Goal: Information Seeking & Learning: Learn about a topic

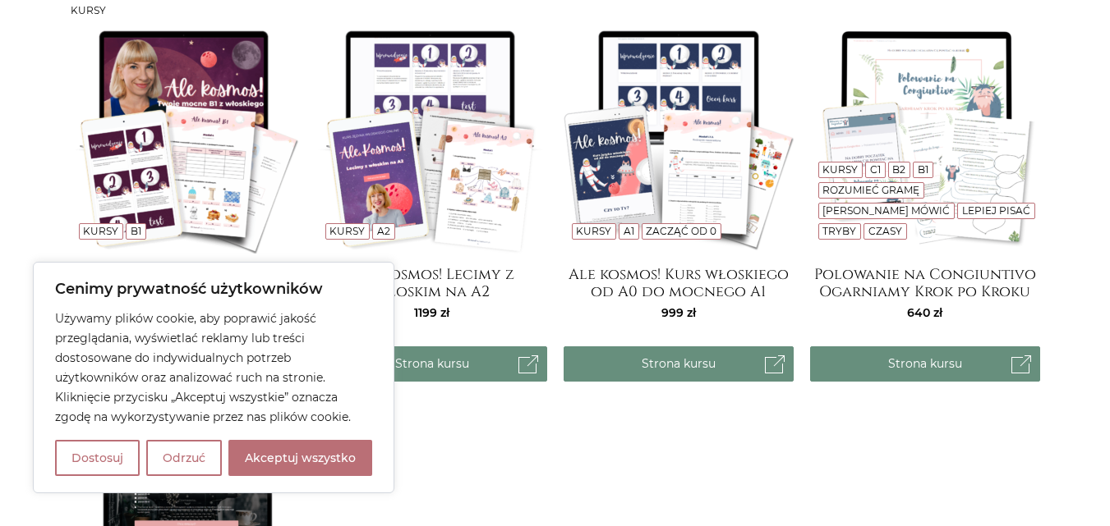
scroll to position [220, 0]
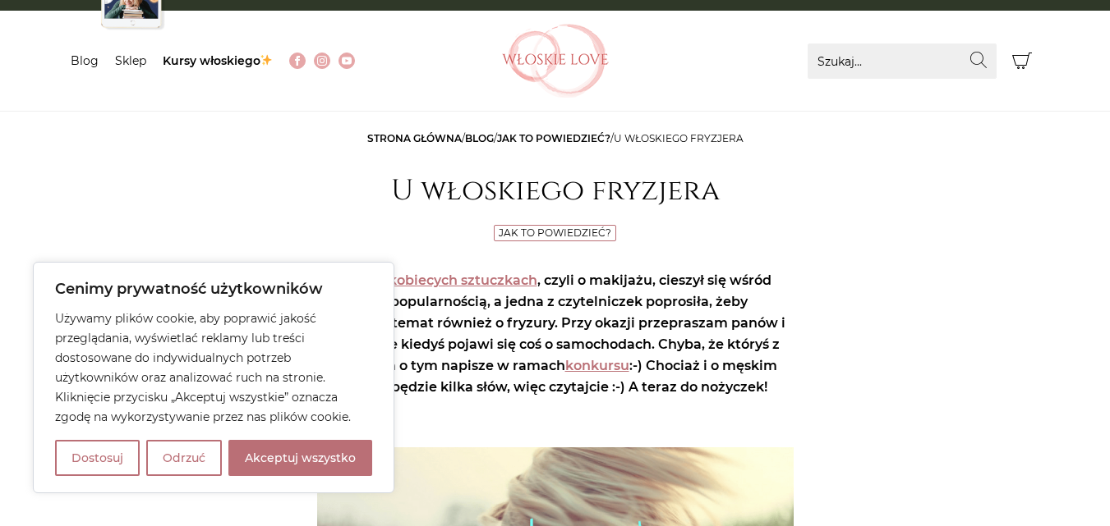
scroll to position [164, 0]
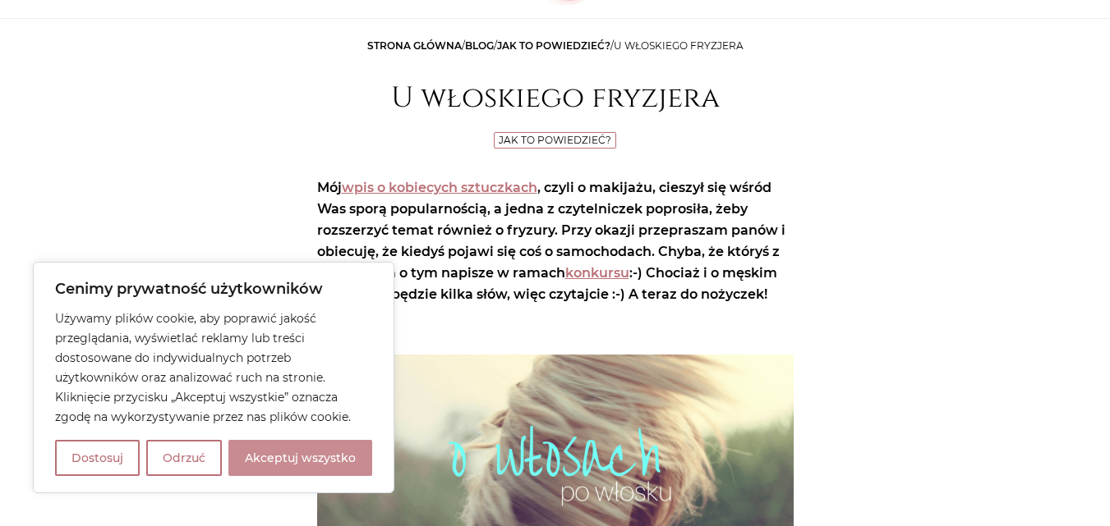
click at [306, 453] on button "Akceptuj wszystko" at bounding box center [300, 458] width 144 height 36
checkbox input "true"
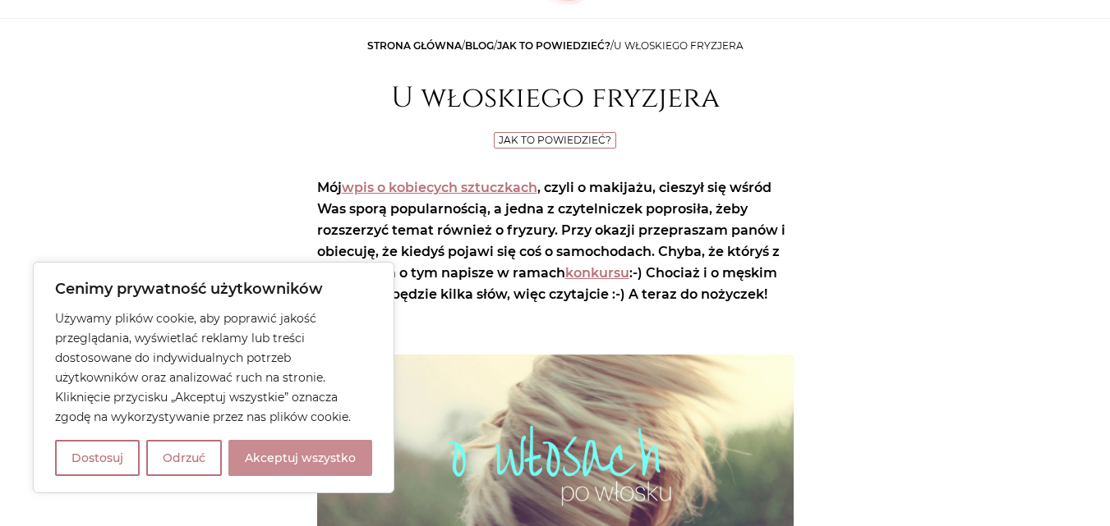
checkbox input "true"
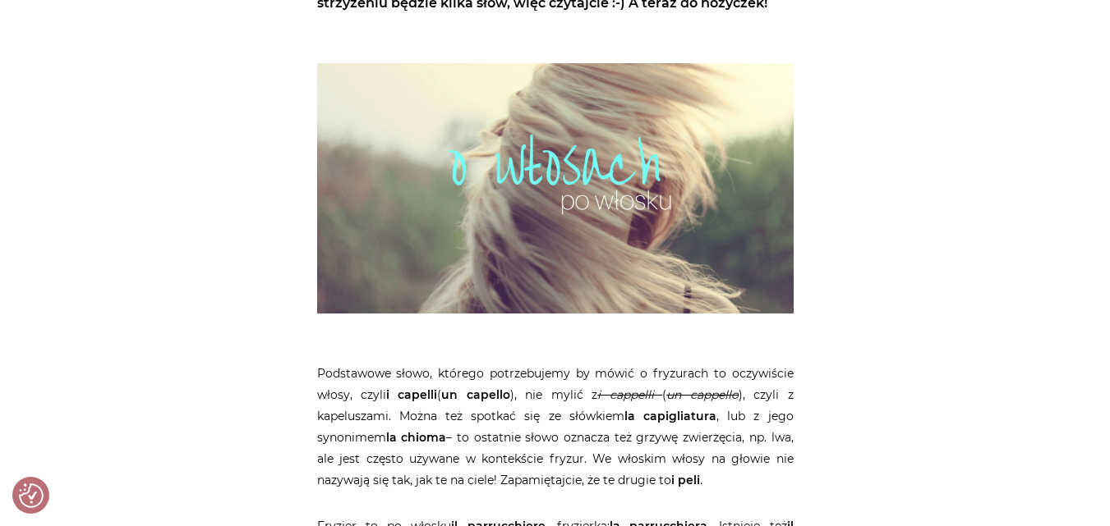
scroll to position [575, 0]
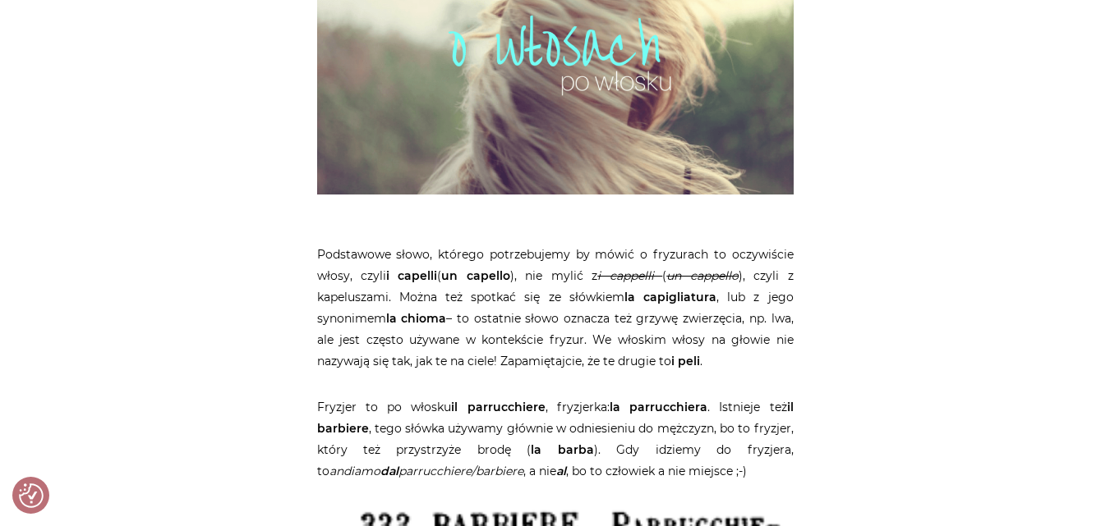
drag, startPoint x: 537, startPoint y: 117, endPoint x: 497, endPoint y: 130, distance: 42.1
click at [497, 130] on img at bounding box center [555, 69] width 476 height 250
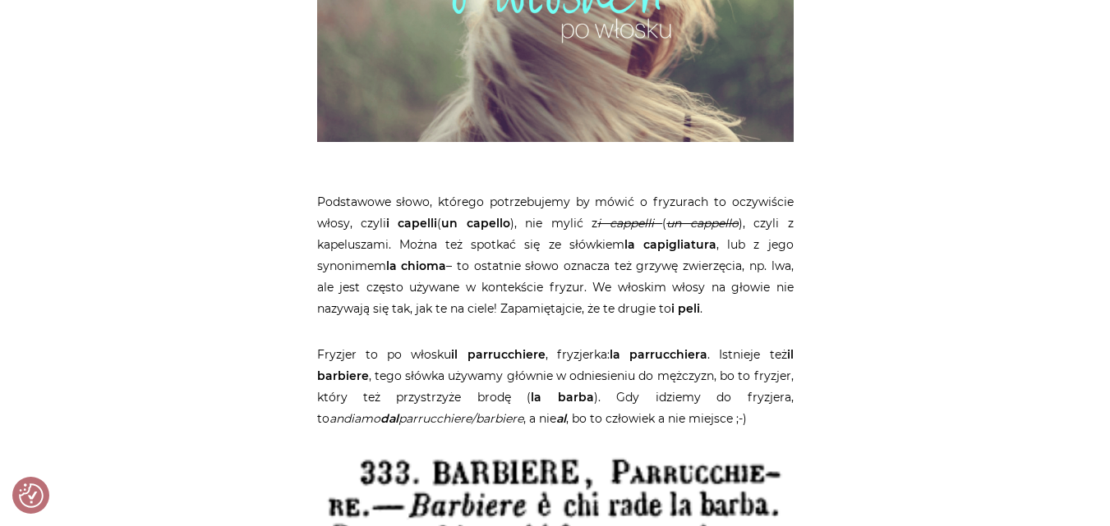
scroll to position [657, 0]
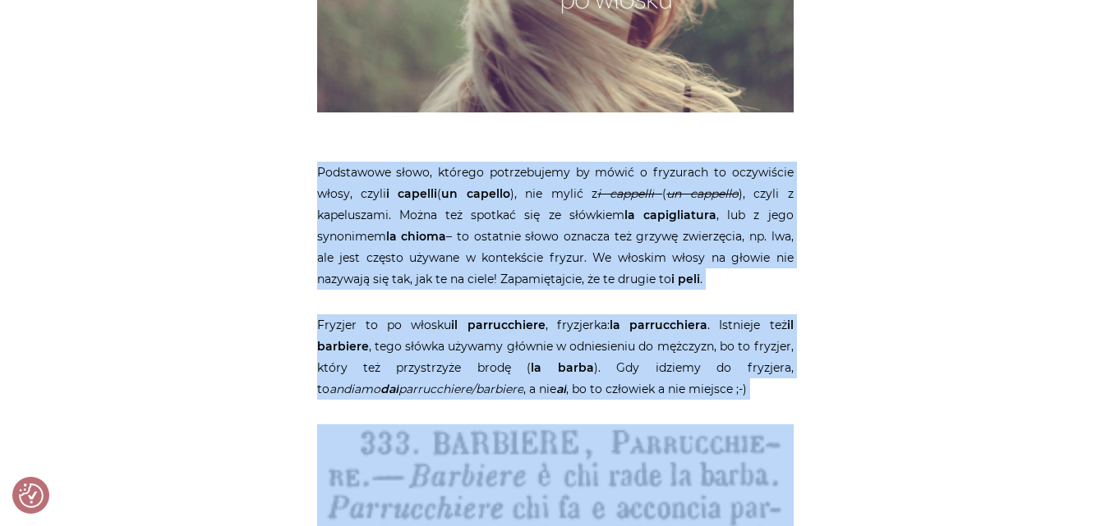
drag, startPoint x: 318, startPoint y: 172, endPoint x: 714, endPoint y: 403, distance: 458.6
copy article "Podstawowe słowo, którego potrzebujemy by mówić o fryzurach to oczywiście włosy…"
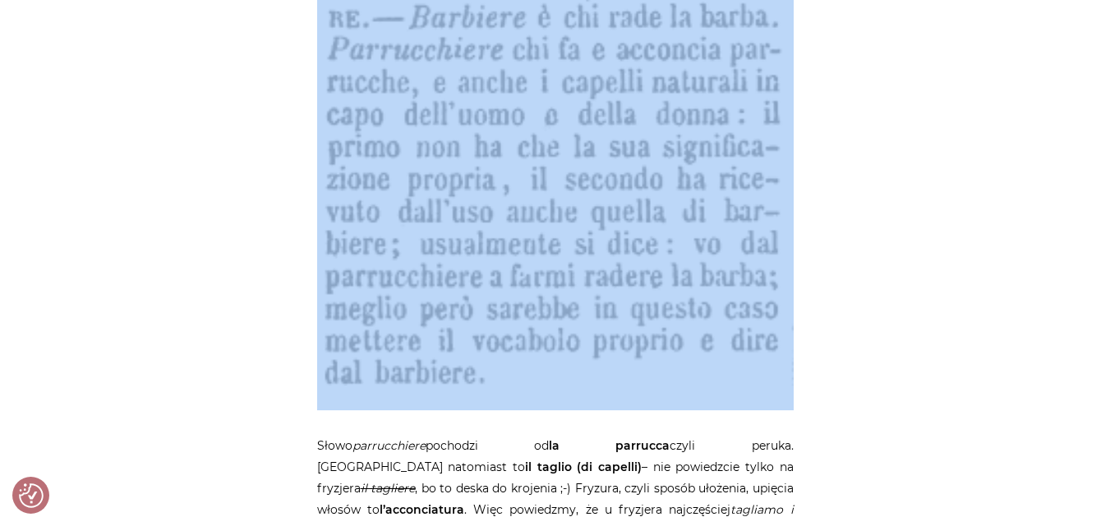
scroll to position [1314, 0]
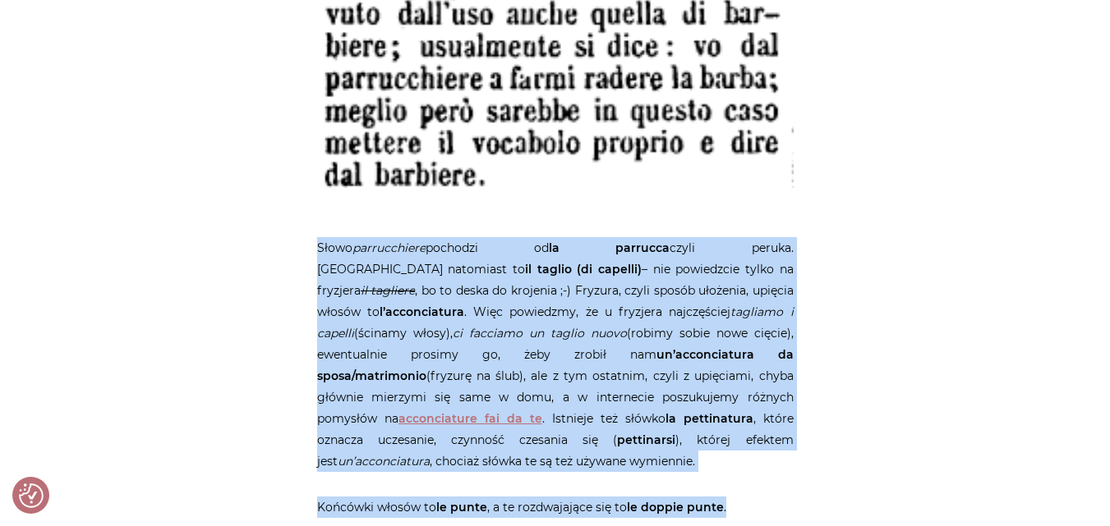
drag, startPoint x: 317, startPoint y: 243, endPoint x: 820, endPoint y: 445, distance: 542.5
copy article "Słowo parrucchiere pochodzi od la parrucca czyli peruka. Cięcie natomiast to il…"
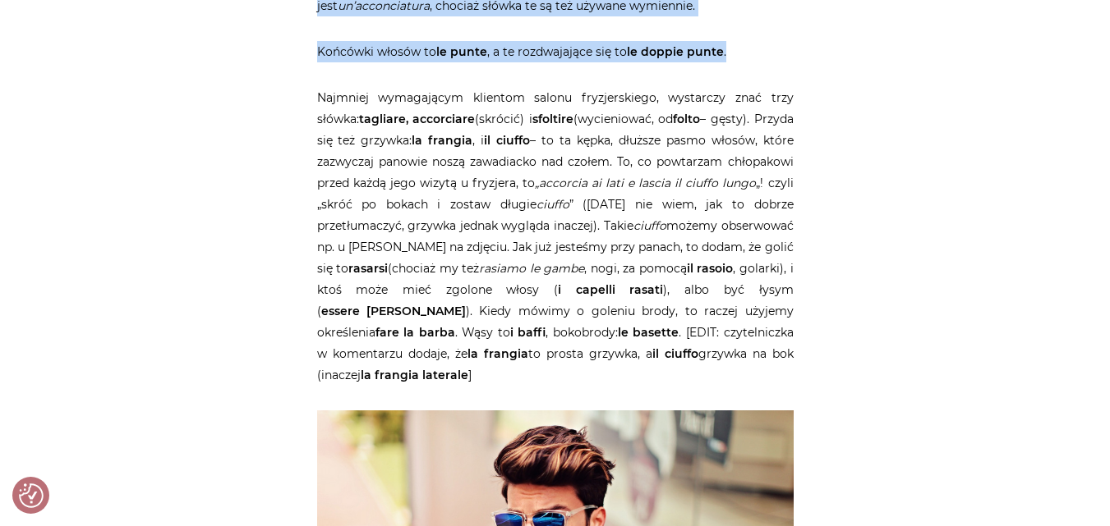
scroll to position [1807, 0]
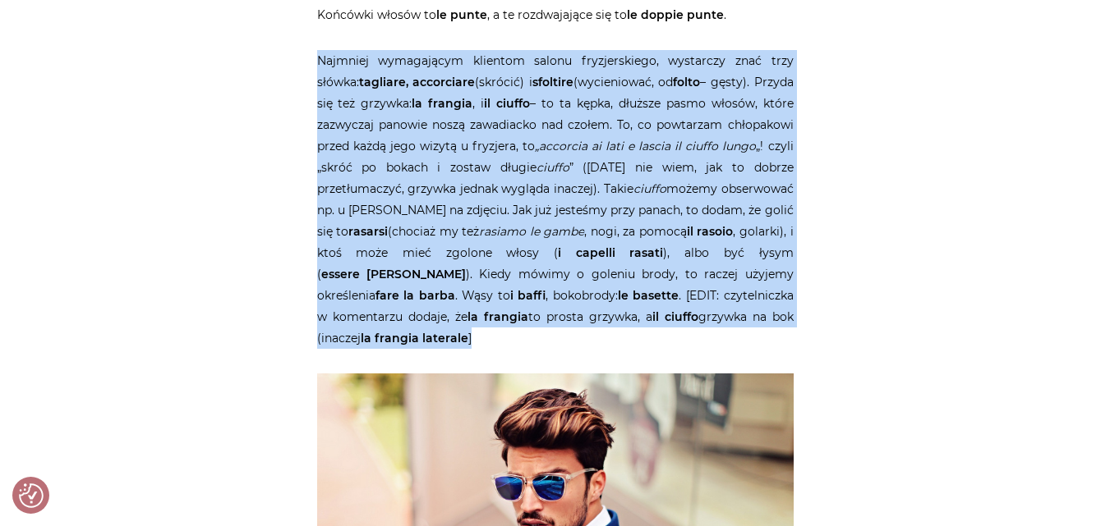
drag, startPoint x: 318, startPoint y: 34, endPoint x: 815, endPoint y: 296, distance: 561.7
copy p "Loremips dolorsitame consecte adipis elitseddoeius, temporinc utla etdo magnaa:…"
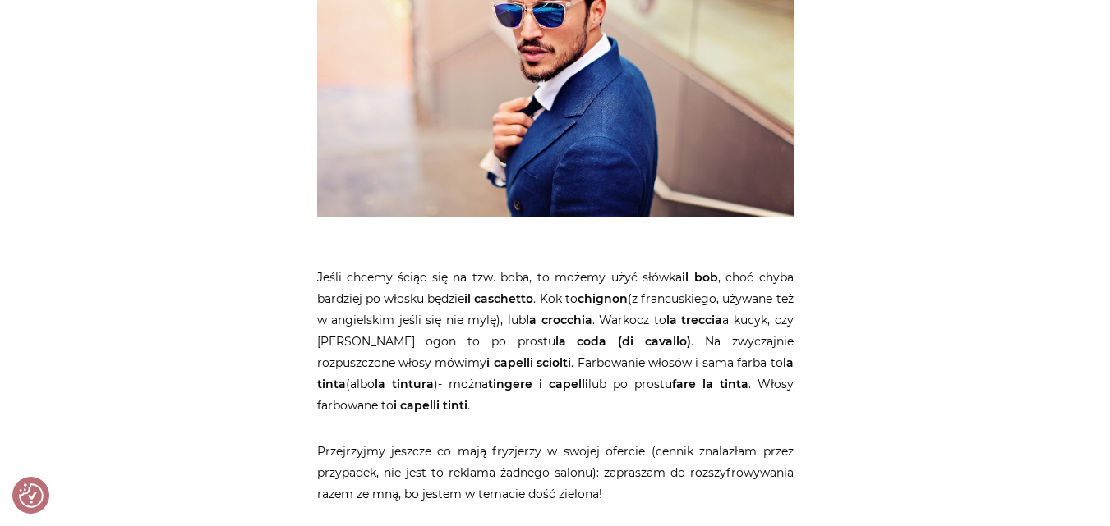
scroll to position [2300, 0]
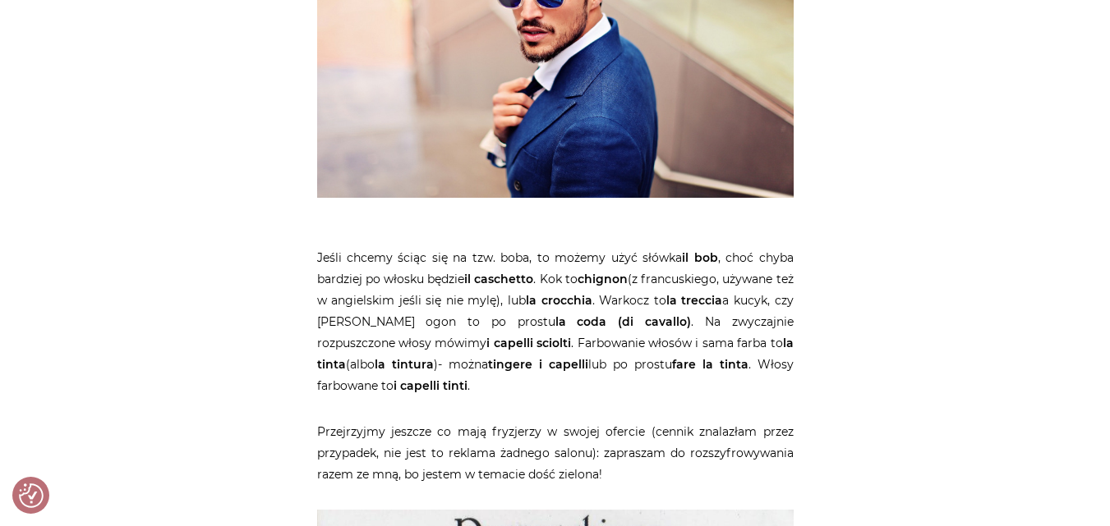
click at [319, 247] on p "Jeśli chcemy ściąc się na tzw. boba, to możemy użyć słówka il bob , choć chyba …" at bounding box center [555, 321] width 476 height 149
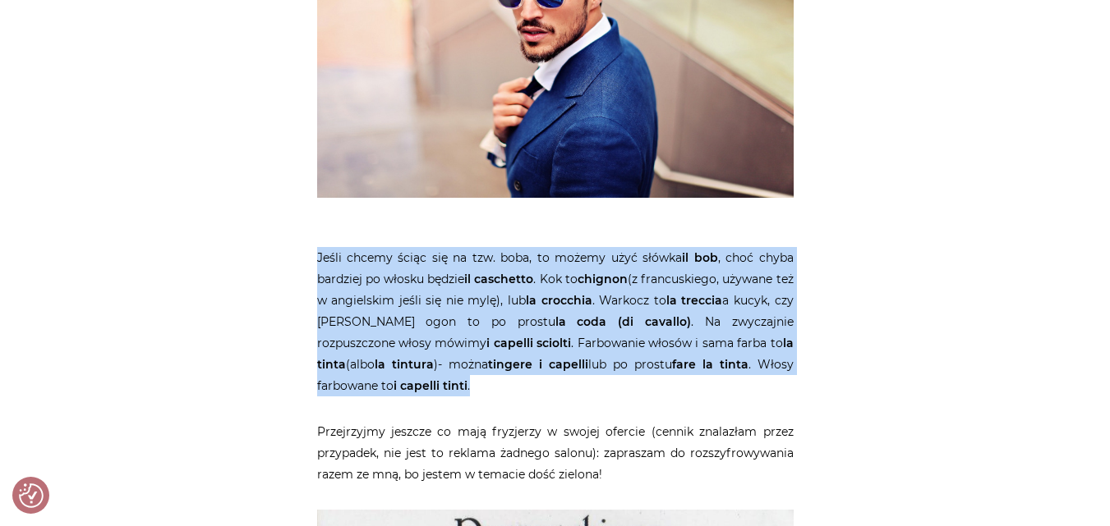
drag, startPoint x: 317, startPoint y: 214, endPoint x: 420, endPoint y: 342, distance: 164.2
click at [420, 342] on p "Jeśli chcemy ściąc się na tzw. boba, to możemy użyć słówka il bob , choć chyba …" at bounding box center [555, 321] width 476 height 149
copy p "Jeśli chcemy ściąc się na tzw. boba, to możemy użyć słówka il bob , choć chyba …"
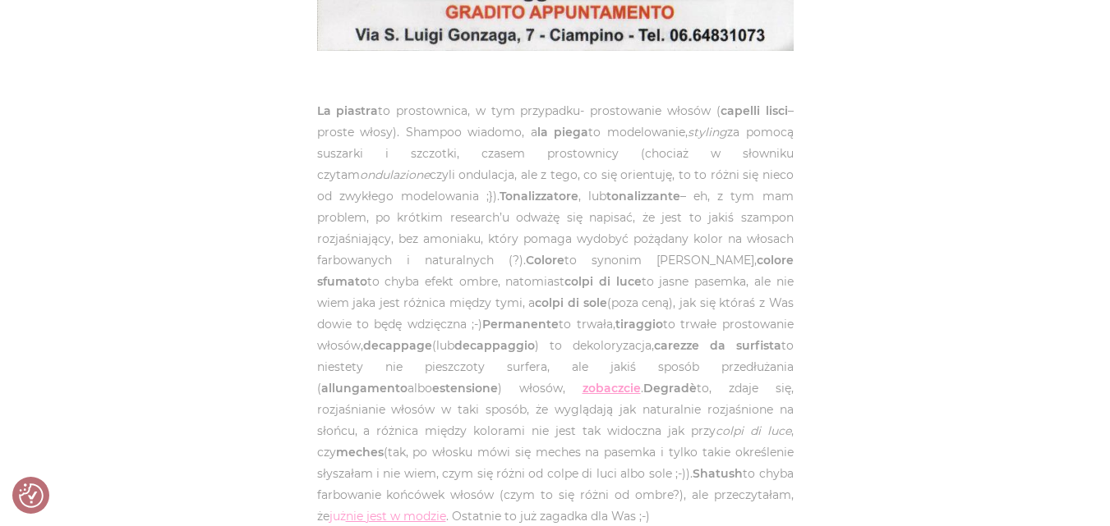
scroll to position [3285, 0]
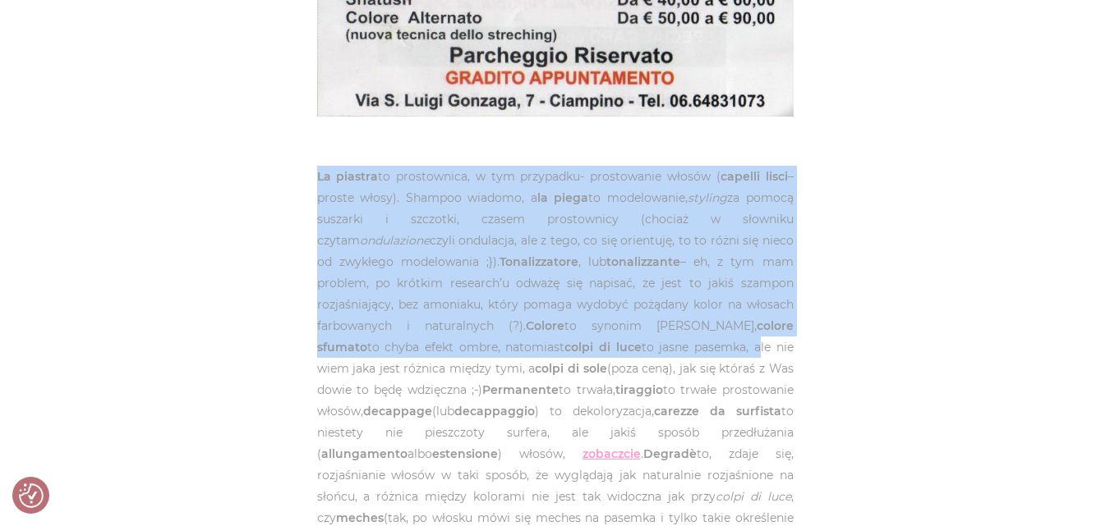
drag, startPoint x: 317, startPoint y: 135, endPoint x: 659, endPoint y: 306, distance: 382.4
click at [659, 306] on span "La piastra to prostownica, w tym przypadku- prostowanie włosów ( capelli lisci …" at bounding box center [555, 379] width 476 height 421
copy span "La piastra to prostownica, w tym przypadku- prostowanie włosów ( capelli lisci …"
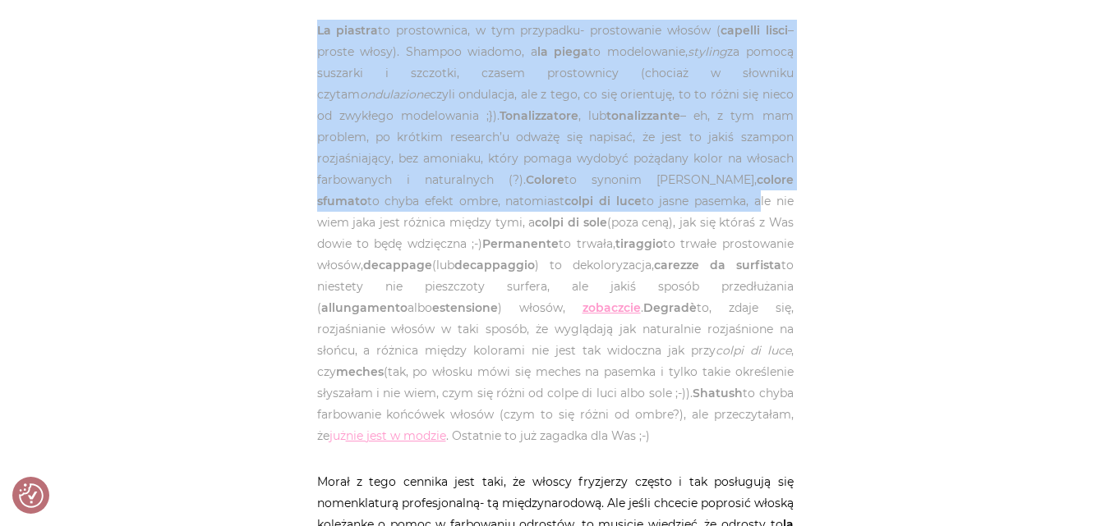
scroll to position [3449, 0]
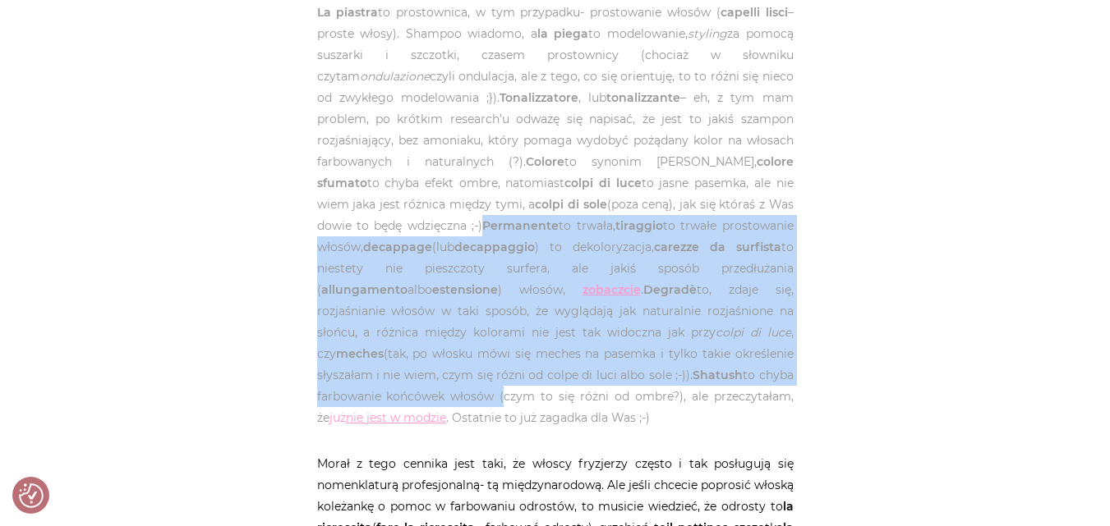
drag, startPoint x: 402, startPoint y: 183, endPoint x: 694, endPoint y: 326, distance: 325.4
click at [694, 326] on span "La piastra to prostownica, w tym przypadku- prostowanie włosów ( capelli lisci …" at bounding box center [555, 215] width 476 height 421
copy span "Permanente to trwała, tiraggio to trwałe prostowanie włosów, decappage (lub dec…"
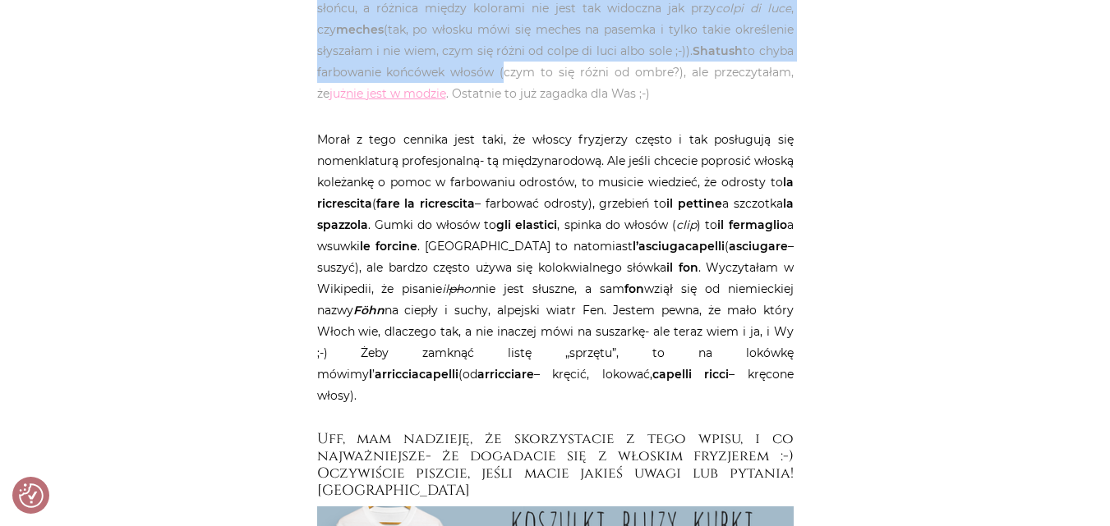
scroll to position [3860, 0]
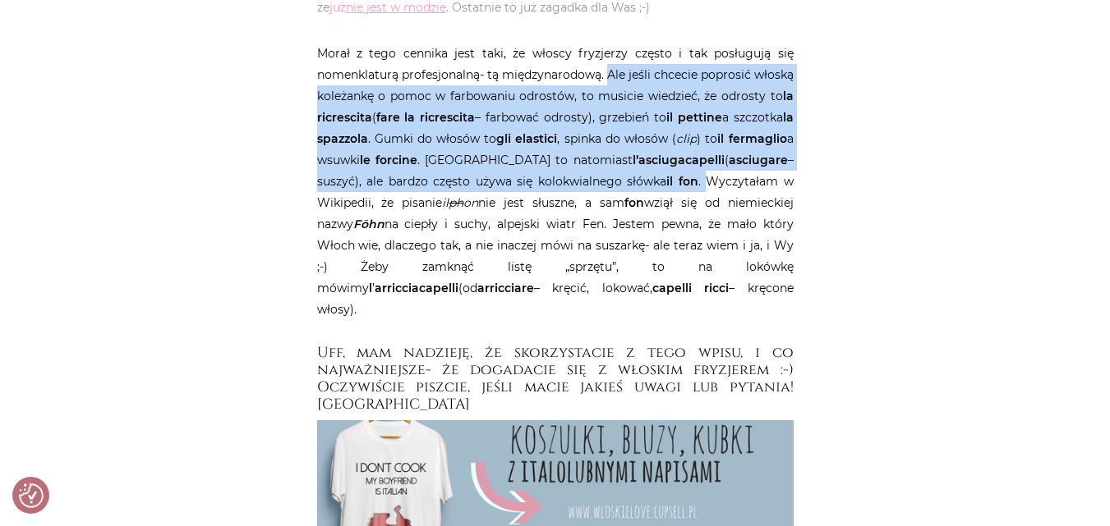
drag, startPoint x: 630, startPoint y: 34, endPoint x: 705, endPoint y: 135, distance: 125.0
click at [705, 135] on p "Morał z tego cennika jest taki, że włoscy fryzjerzy często i tak posługują się …" at bounding box center [555, 182] width 476 height 278
copy p "Ale jeśli chcecie poprosić włoską koleżankę o pomoc w farbowaniu odrostów, to m…"
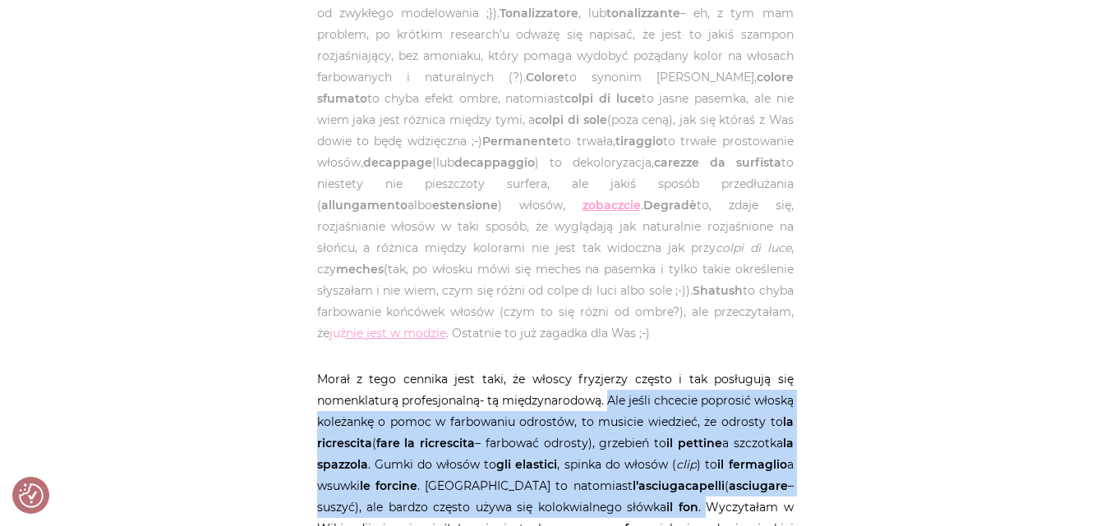
scroll to position [3532, 0]
